Goal: Task Accomplishment & Management: Complete application form

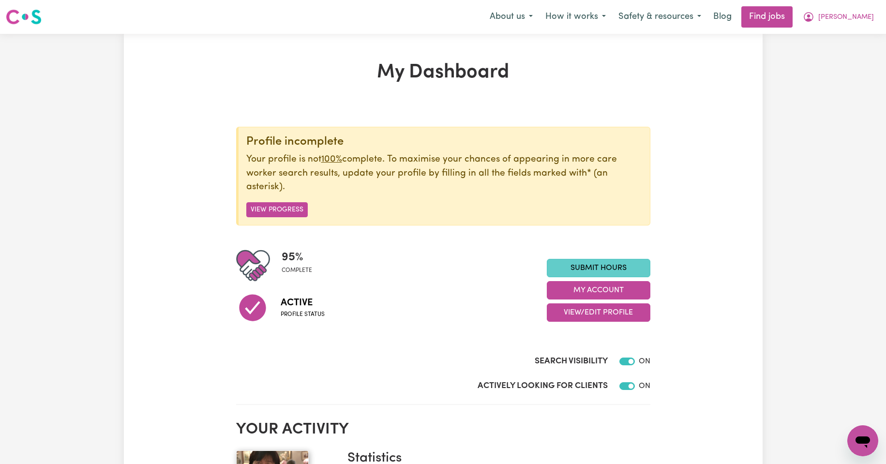
click at [593, 265] on link "Submit Hours" at bounding box center [599, 268] width 104 height 18
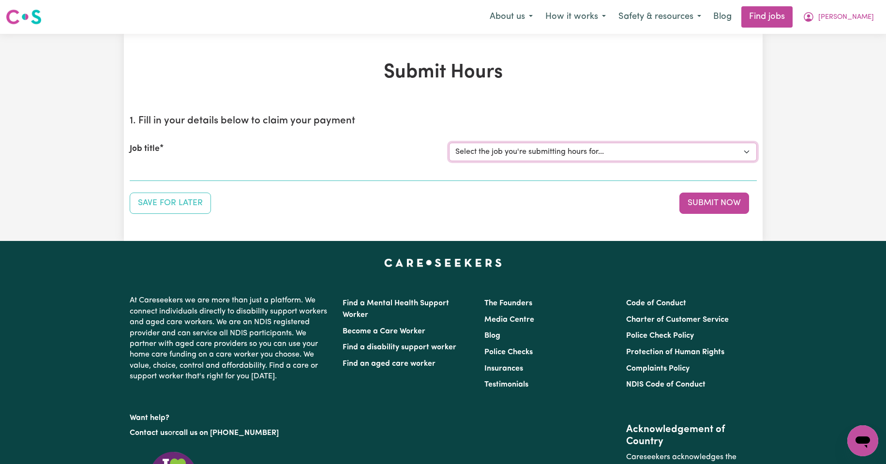
click at [746, 152] on select "Select the job you're submitting hours for... [Kishore Hands Of Care] Support W…" at bounding box center [603, 152] width 308 height 18
select select "14320"
click at [449, 143] on select "Select the job you're submitting hours for... [Kishore Hands Of Care] Support W…" at bounding box center [603, 152] width 308 height 18
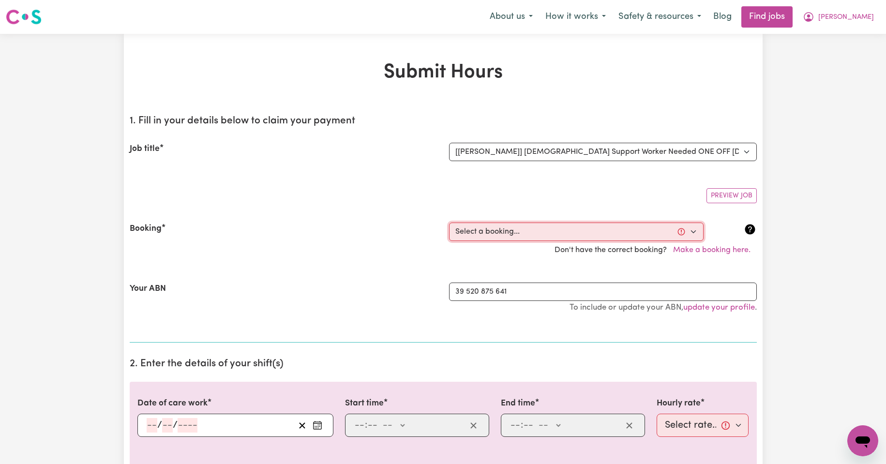
click at [694, 233] on select "Select a booking... [DATE] 08:00am to 09:30am (ONE-OFF) [DATE] 08:00am to 09:30…" at bounding box center [576, 232] width 255 height 18
click at [693, 231] on select "Select a booking... [DATE] 08:00am to 09:30am (ONE-OFF) [DATE] 08:00am to 09:30…" at bounding box center [576, 232] width 255 height 18
select select "355128"
click at [449, 223] on select "Select a booking... [DATE] 08:00am to 09:30am (ONE-OFF) [DATE] 08:00am to 09:30…" at bounding box center [576, 232] width 255 height 18
type input "[DATE]"
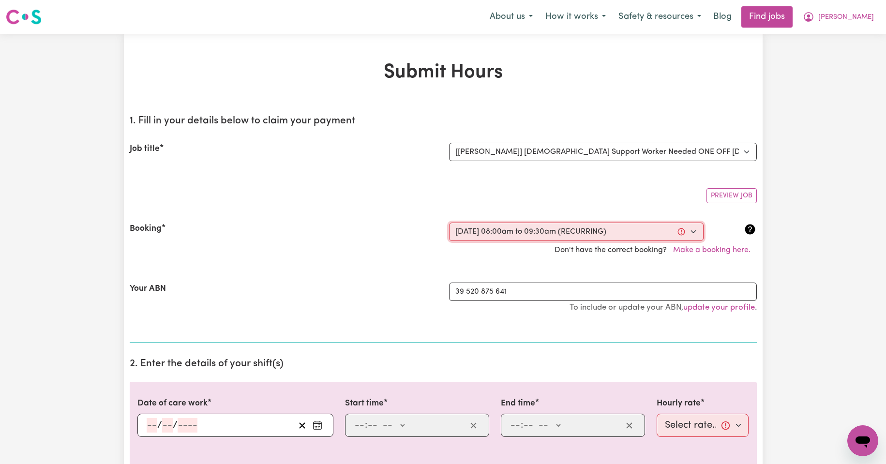
type input "10"
type input "2025"
type input "08:00"
type input "8"
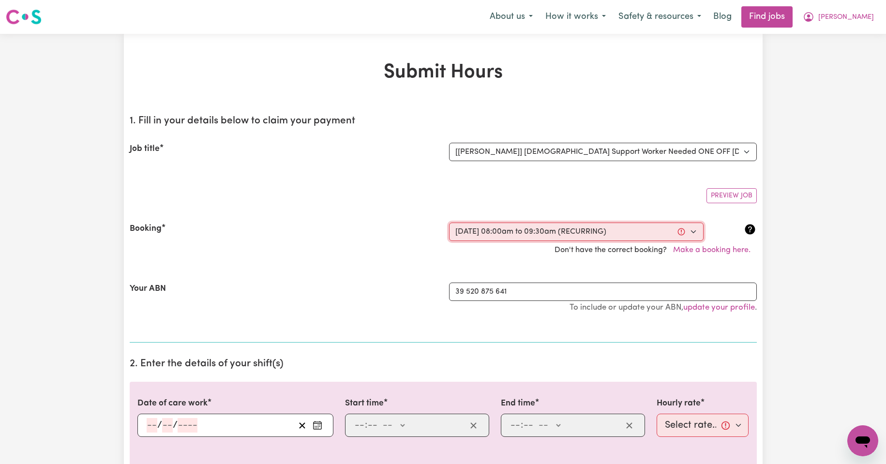
type input "0"
select select "am"
type input "09:30"
type input "9"
type input "30"
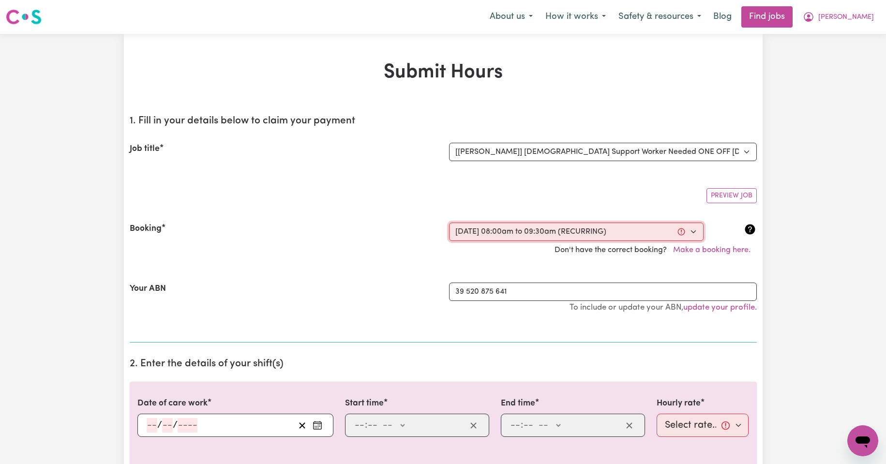
select select "am"
select select "50-Weekday"
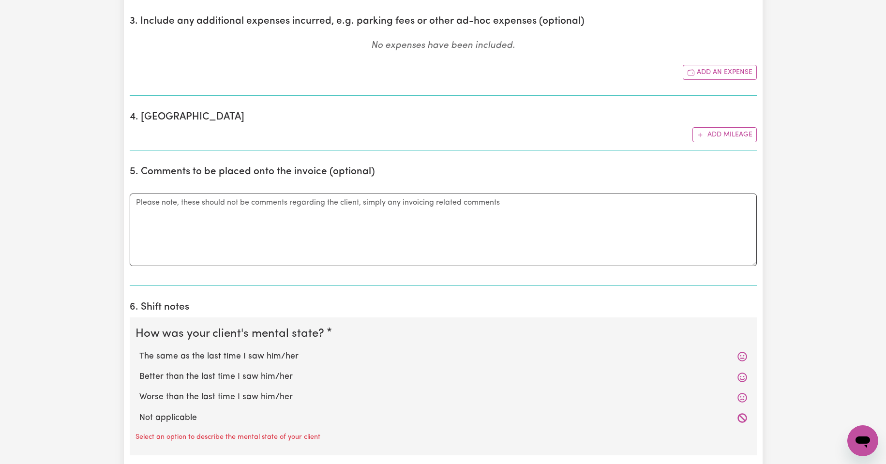
scroll to position [565, 0]
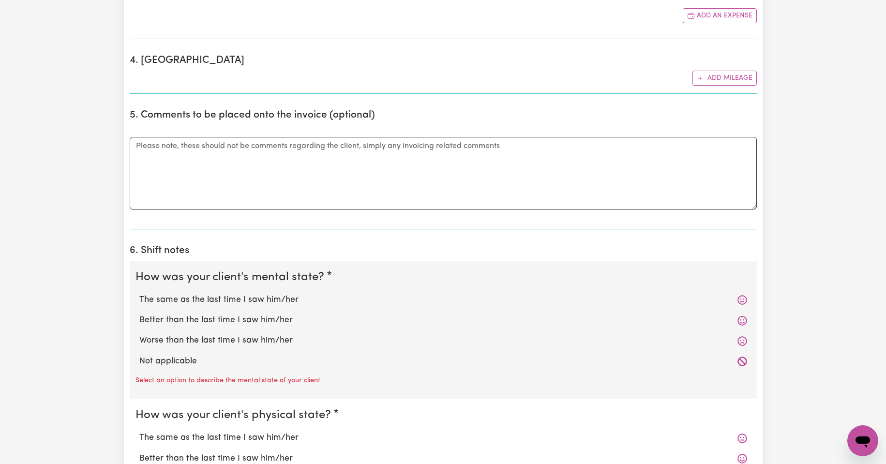
drag, startPoint x: 166, startPoint y: 300, endPoint x: 170, endPoint y: 303, distance: 5.1
click at [166, 300] on label "The same as the last time I saw him/her" at bounding box center [443, 300] width 608 height 13
click at [139, 294] on input "The same as the last time I saw him/her" at bounding box center [139, 293] width 0 height 0
radio input "true"
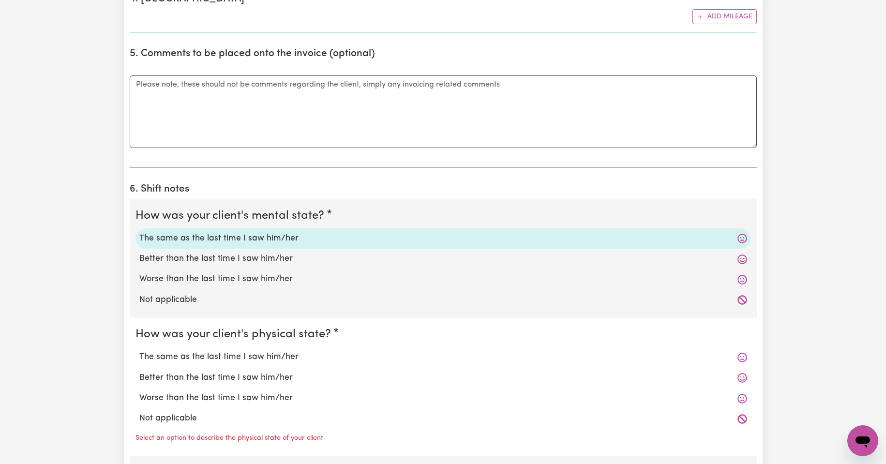
scroll to position [629, 0]
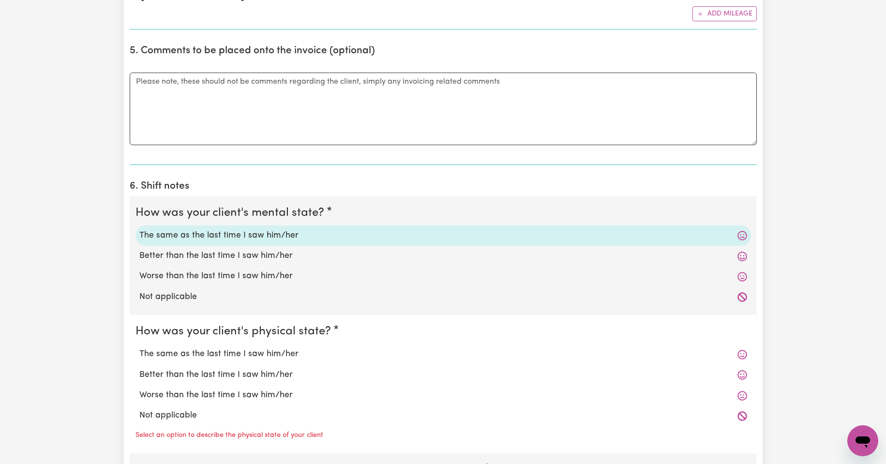
click at [198, 351] on label "The same as the last time I saw him/her" at bounding box center [443, 354] width 608 height 13
click at [139, 348] on input "The same as the last time I saw him/her" at bounding box center [139, 347] width 0 height 0
radio input "true"
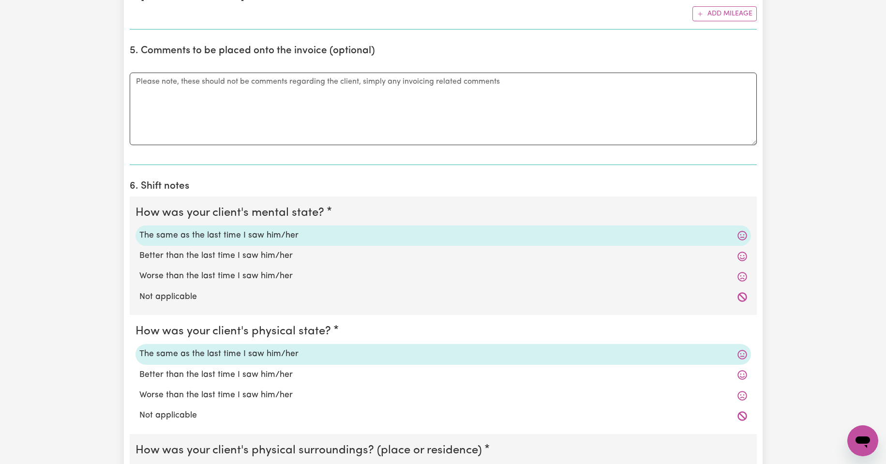
click at [197, 278] on label "Worse than the last time I saw him/her" at bounding box center [443, 276] width 608 height 13
click at [139, 270] on input "Worse than the last time I saw him/her" at bounding box center [139, 270] width 0 height 0
radio input "true"
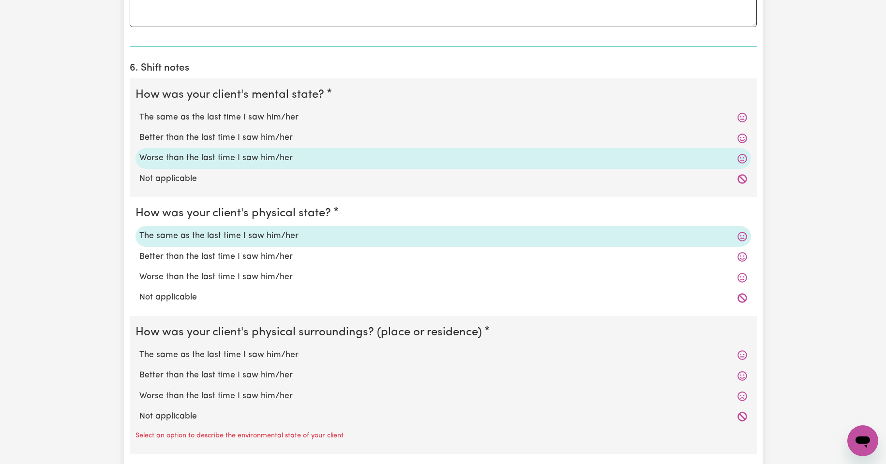
scroll to position [758, 0]
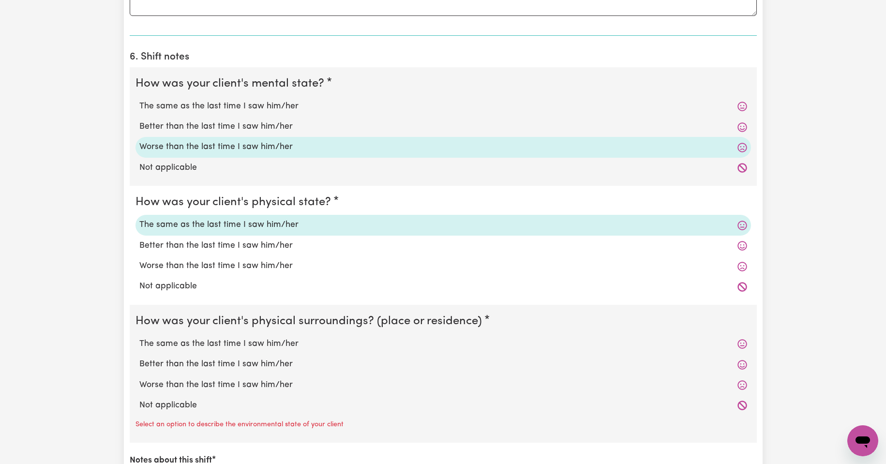
click at [203, 346] on label "The same as the last time I saw him/her" at bounding box center [443, 344] width 608 height 13
click at [139, 338] on input "The same as the last time I saw him/her" at bounding box center [139, 337] width 0 height 0
radio input "true"
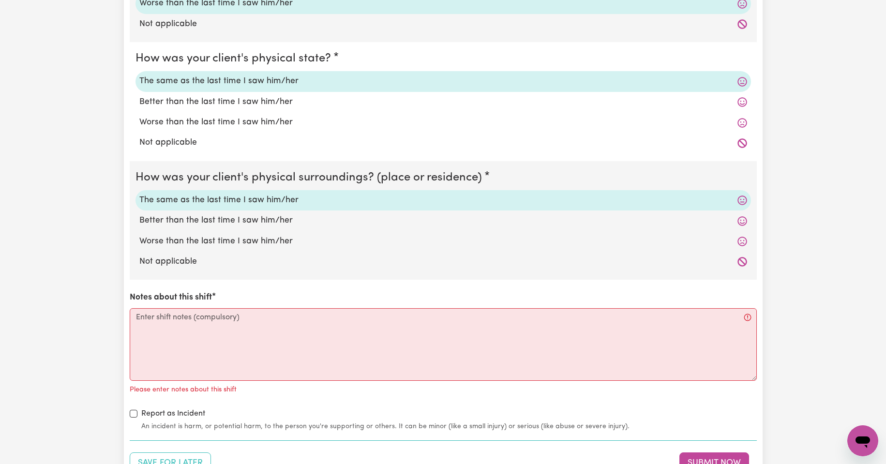
scroll to position [903, 0]
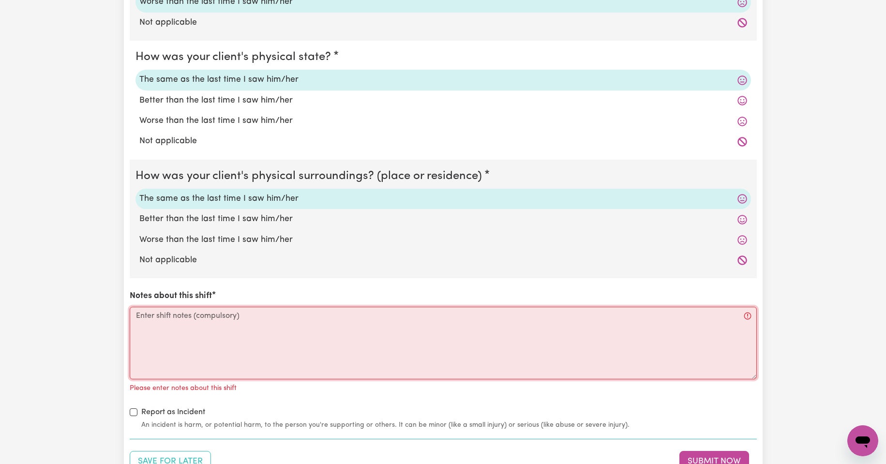
click at [150, 321] on textarea "Notes about this shift" at bounding box center [443, 343] width 627 height 73
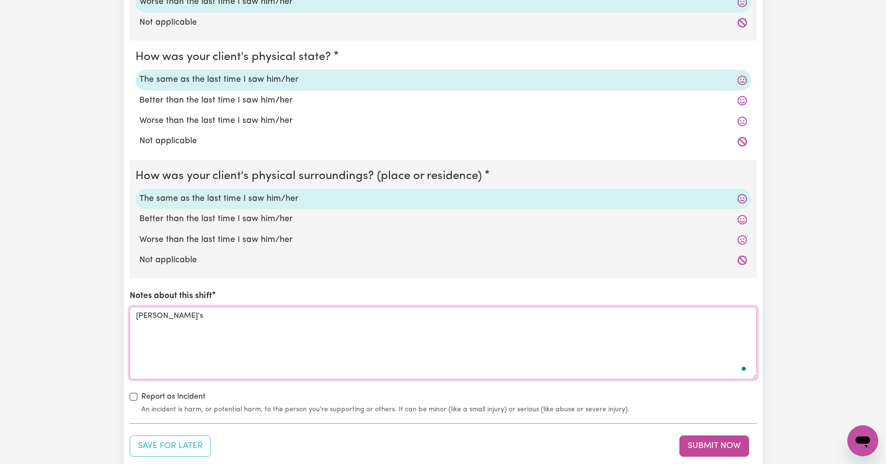
scroll to position [0, 0]
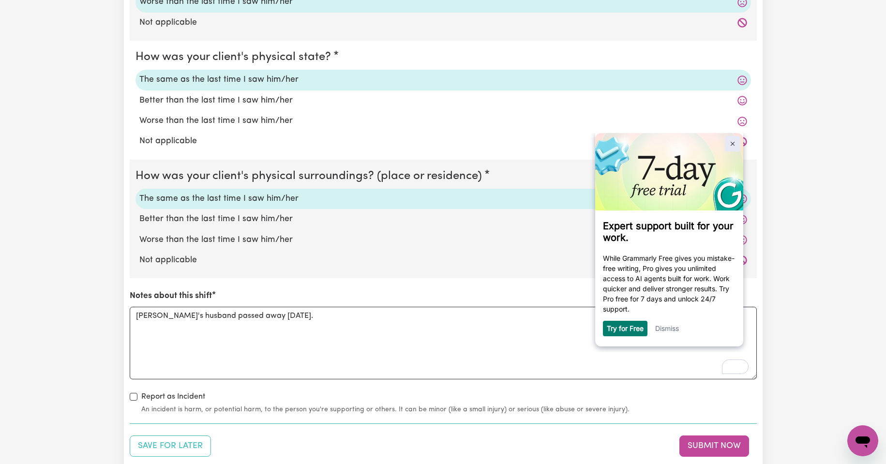
click at [731, 141] on img at bounding box center [732, 143] width 4 height 4
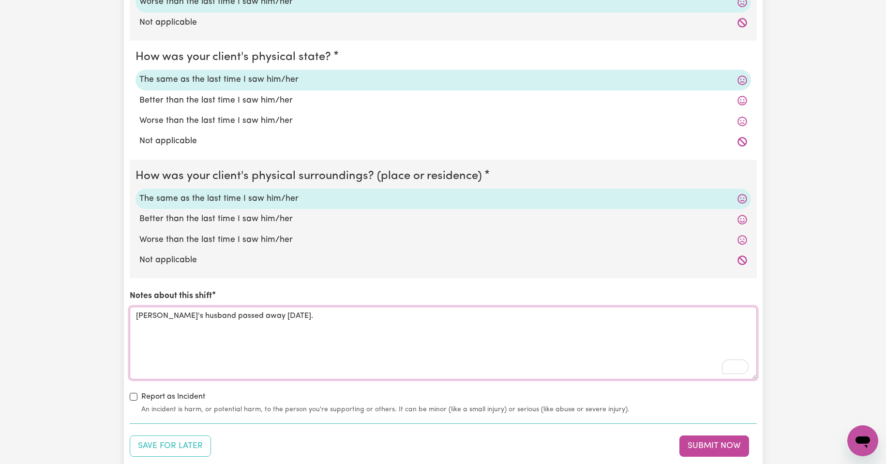
click at [317, 317] on textarea "[PERSON_NAME]'s husband passed away [DATE]." at bounding box center [443, 343] width 627 height 73
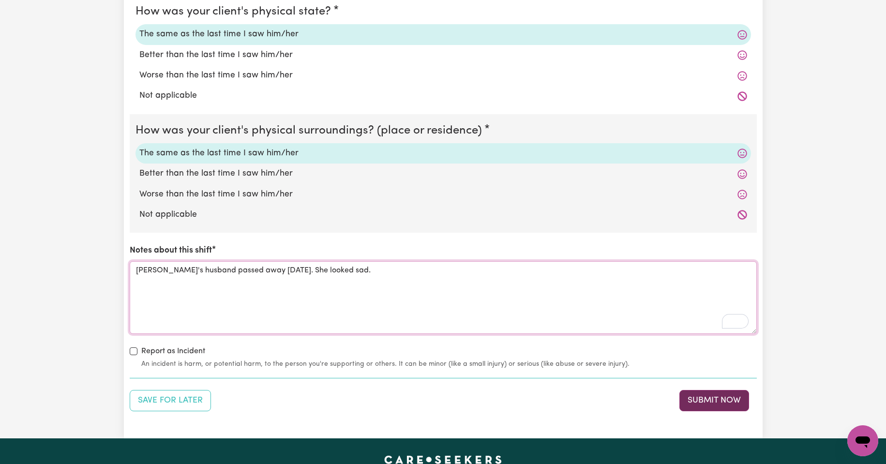
scroll to position [952, 0]
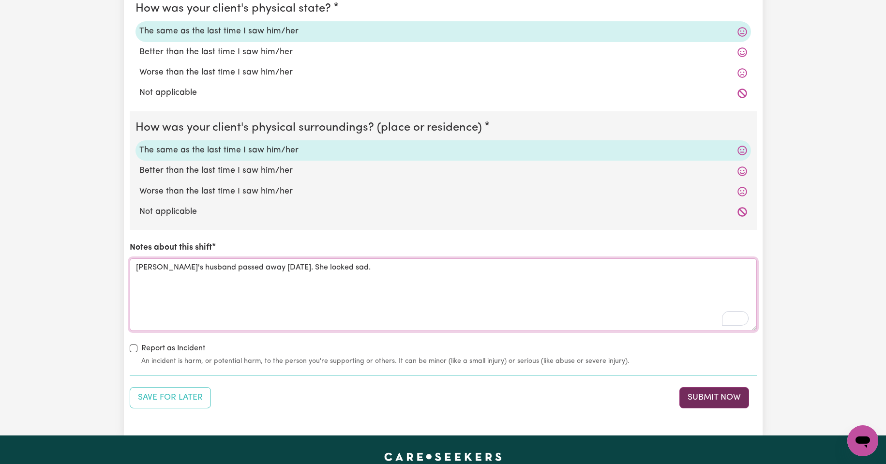
type textarea "[PERSON_NAME]'s husband passed away [DATE]. She looked sad."
click at [708, 396] on button "Submit Now" at bounding box center [714, 397] width 70 height 21
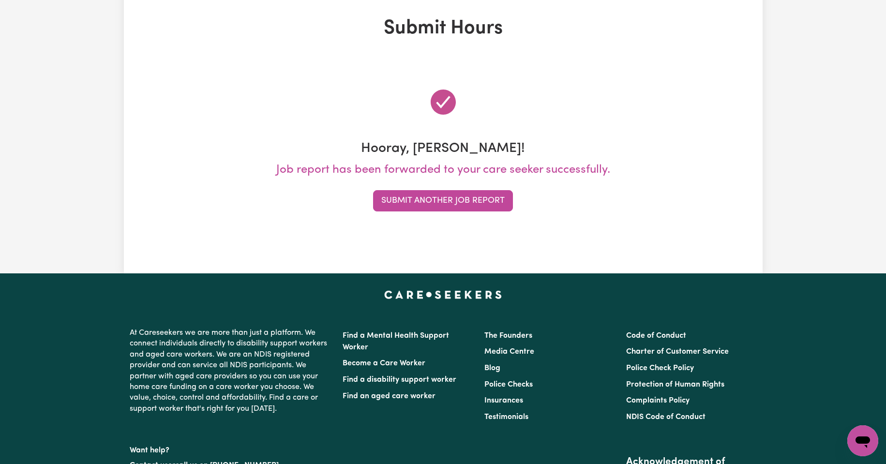
scroll to position [0, 0]
